Goal: Find specific page/section: Find specific page/section

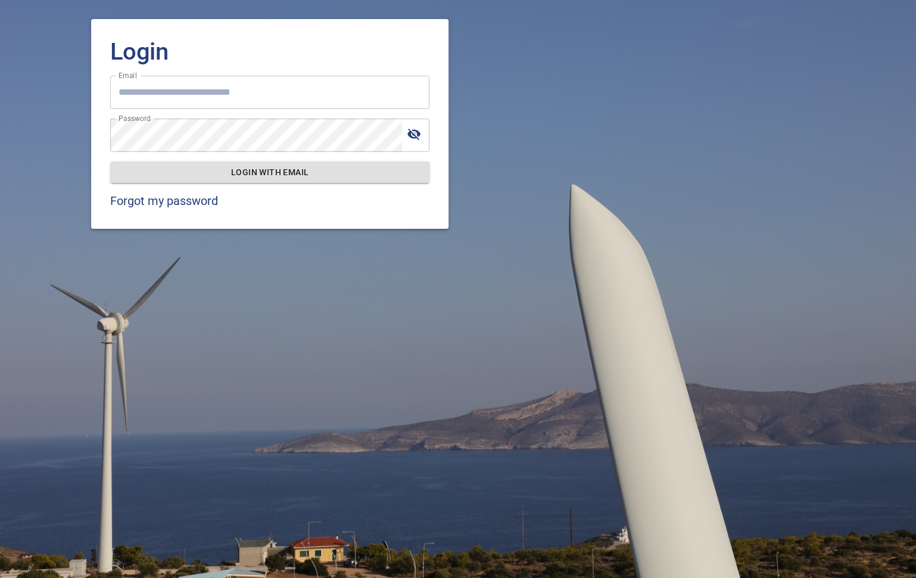
type input "**********"
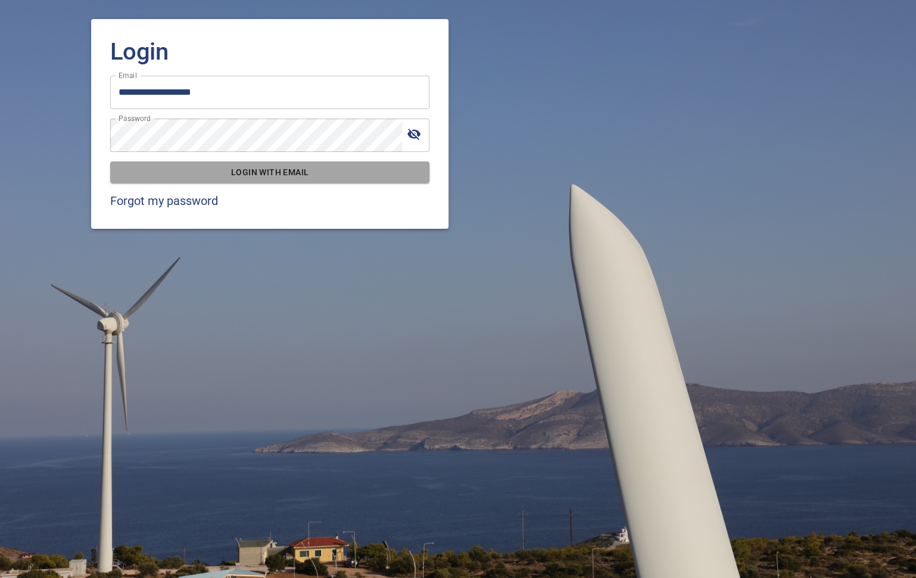
click at [258, 173] on span "Login with email" at bounding box center [270, 172] width 300 height 15
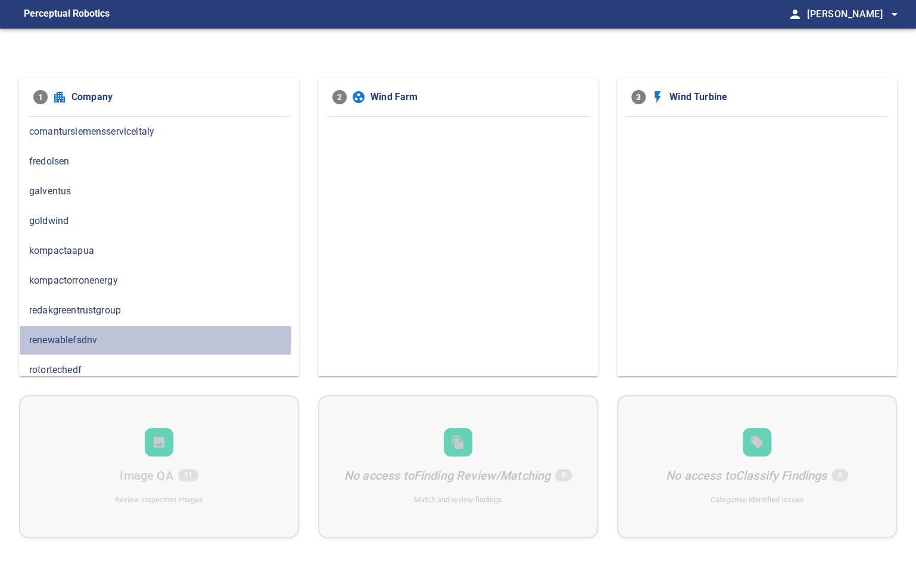
click at [86, 334] on span "renewablefsdnv" at bounding box center [159, 340] width 260 height 14
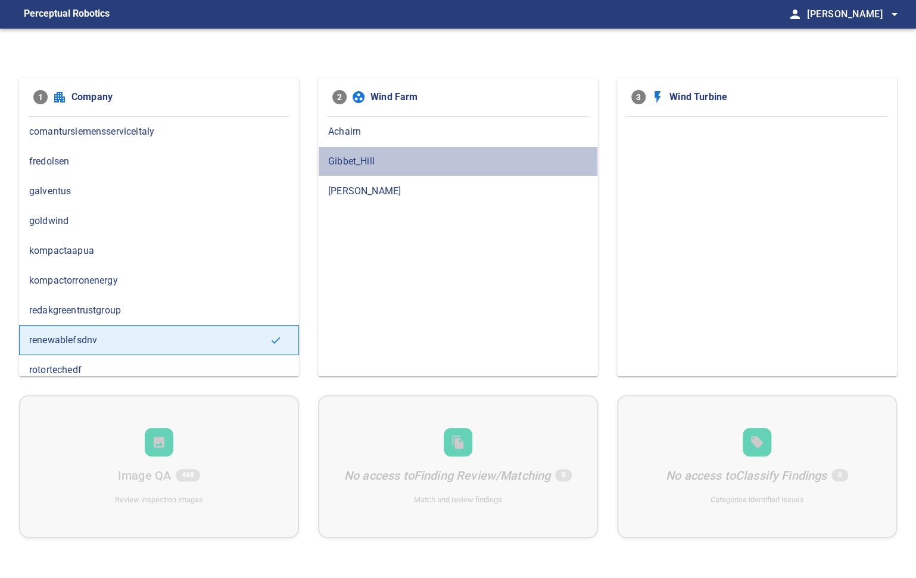
click at [359, 166] on span "Gibbet_Hill" at bounding box center [458, 161] width 260 height 14
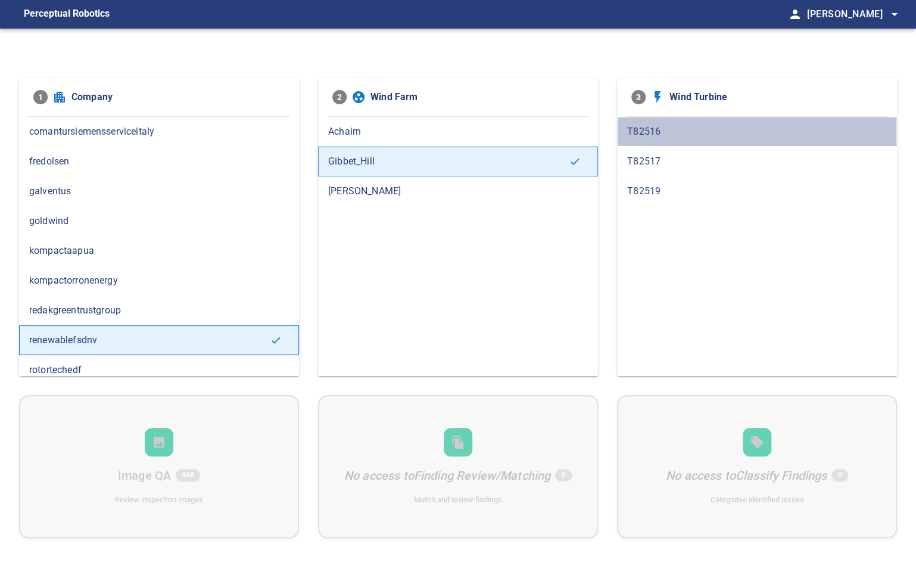
click at [648, 136] on span "T82516" at bounding box center [757, 131] width 260 height 14
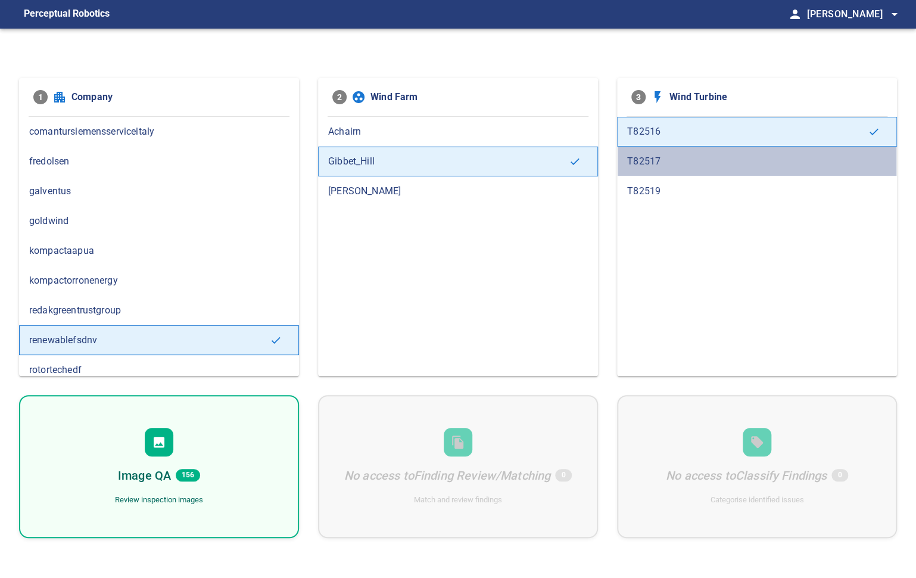
click at [646, 159] on span "T82517" at bounding box center [757, 161] width 260 height 14
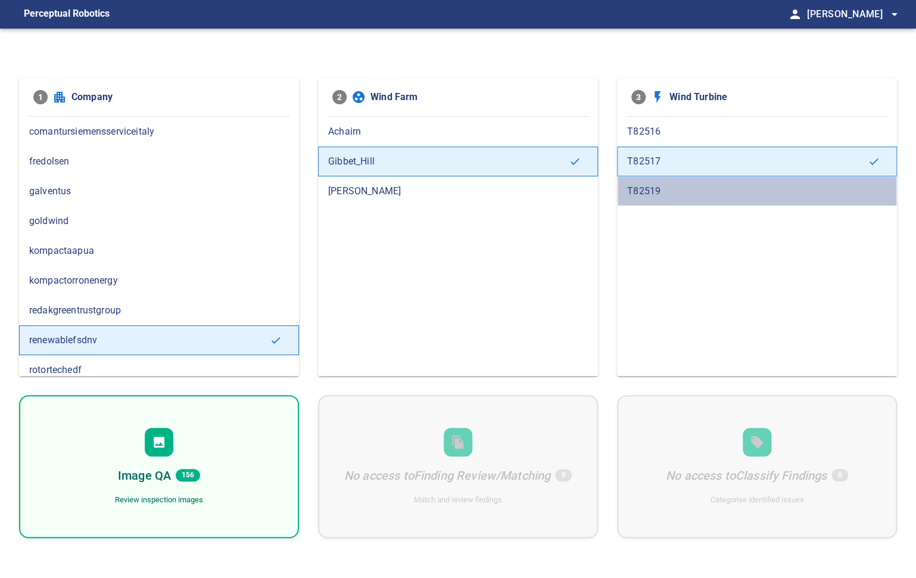
click at [637, 183] on div "T82519" at bounding box center [757, 191] width 280 height 30
